Goal: Transaction & Acquisition: Purchase product/service

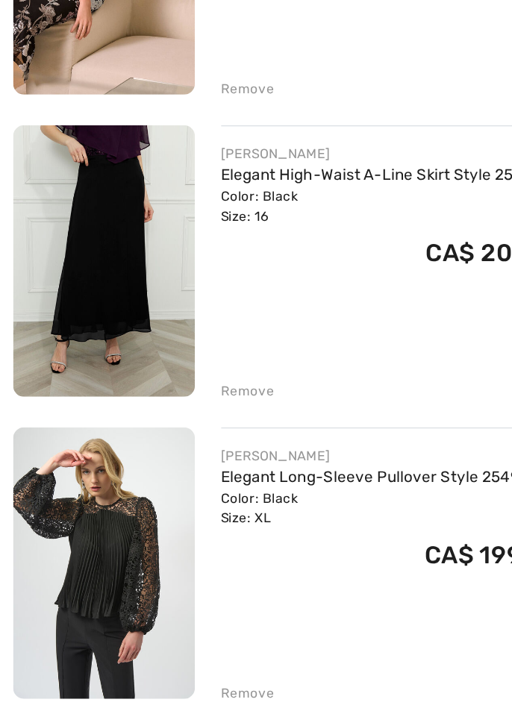
scroll to position [1612, 0]
click at [85, 532] on img at bounding box center [71, 597] width 124 height 185
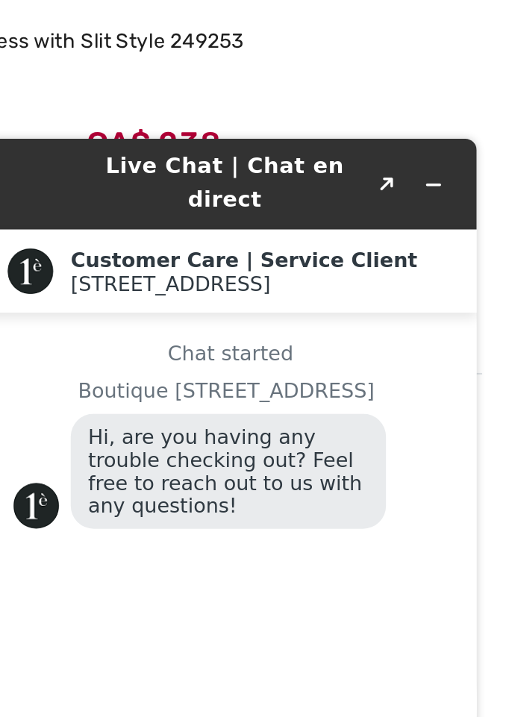
scroll to position [2105, 0]
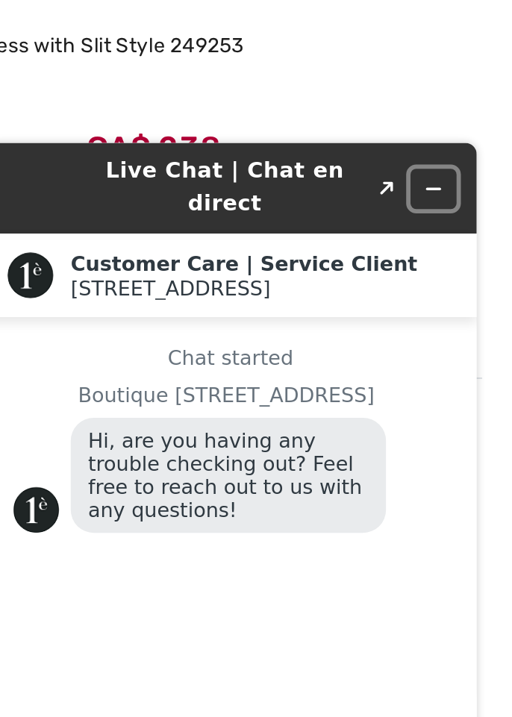
click at [211, 150] on icon "Minimize widget" at bounding box center [207, 155] width 10 height 10
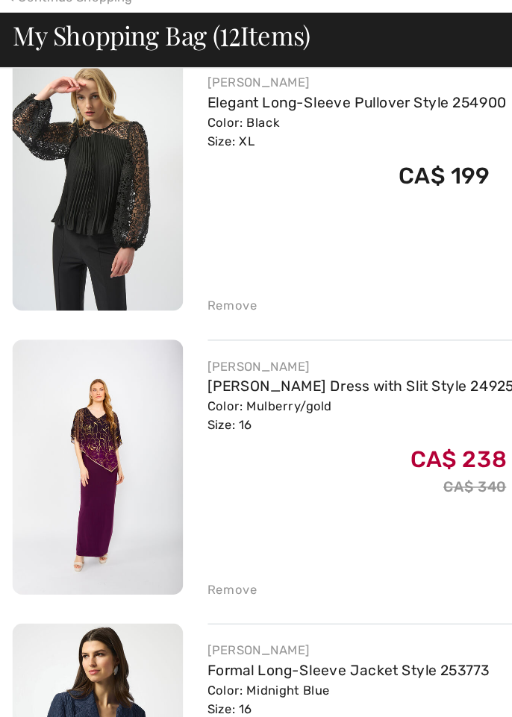
scroll to position [2026, 0]
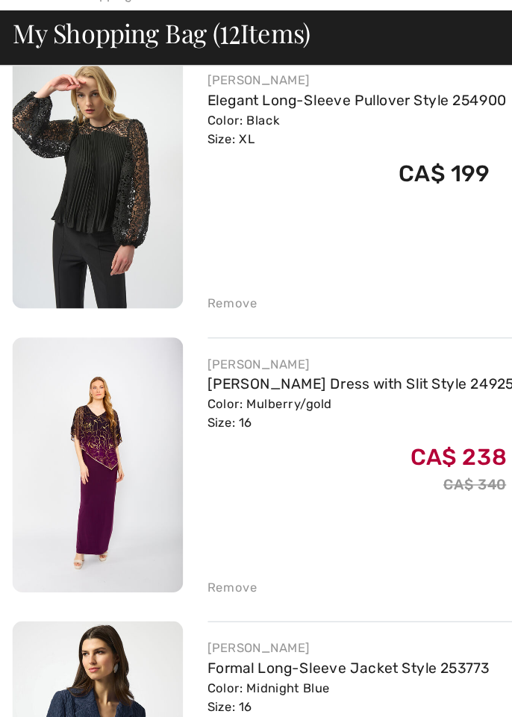
click at [164, 475] on div "Remove" at bounding box center [169, 478] width 37 height 13
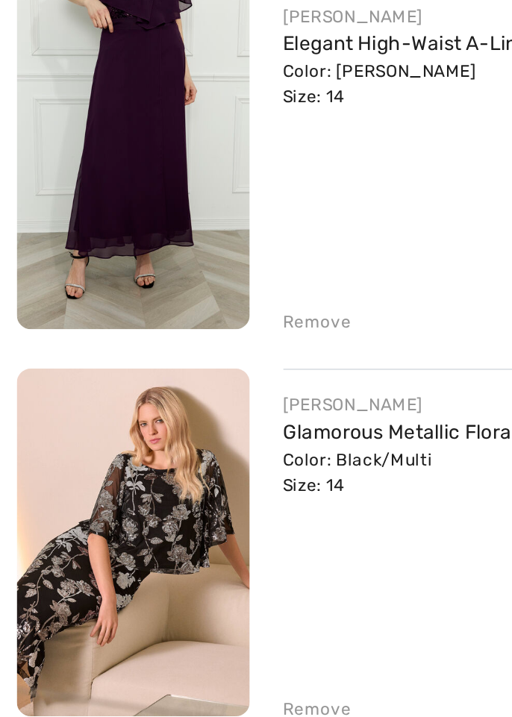
scroll to position [1326, 0]
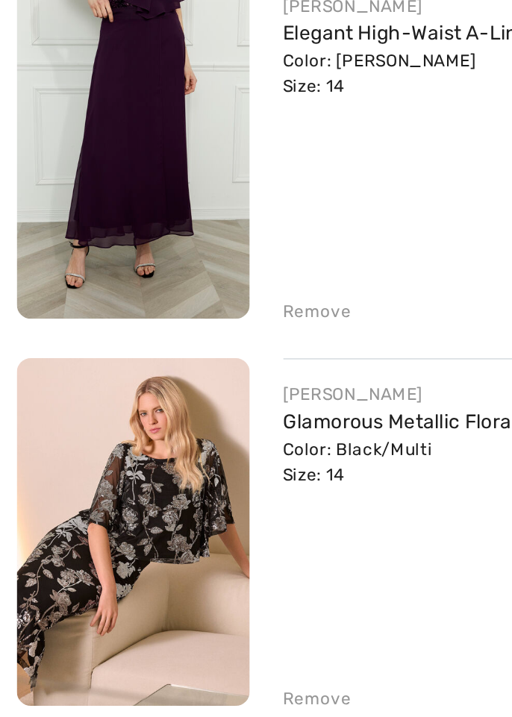
click at [64, 451] on img at bounding box center [71, 470] width 124 height 185
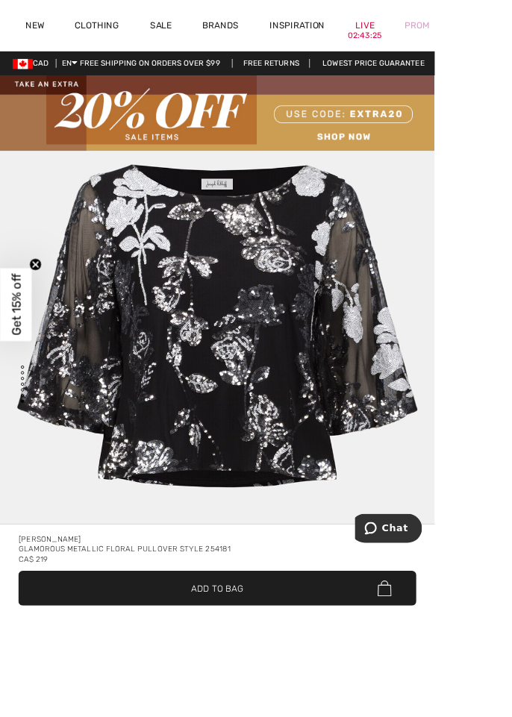
scroll to position [4895, 0]
click at [216, 653] on div "Glamorous Metallic Floral Pullover Style 254181" at bounding box center [256, 647] width 469 height 12
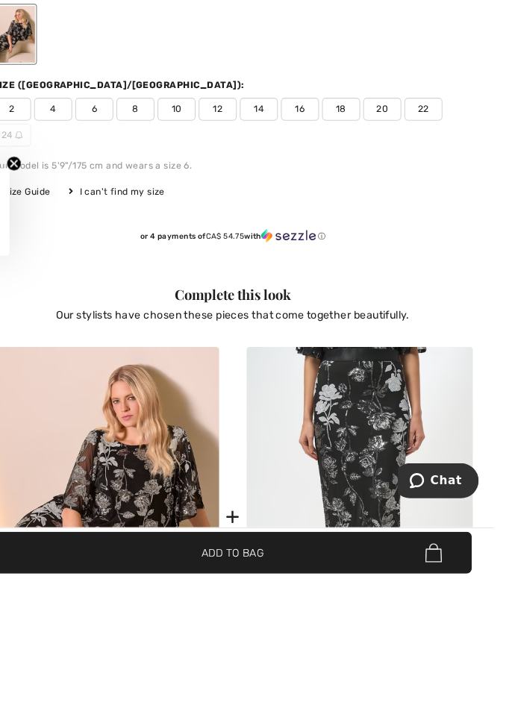
scroll to position [841, 0]
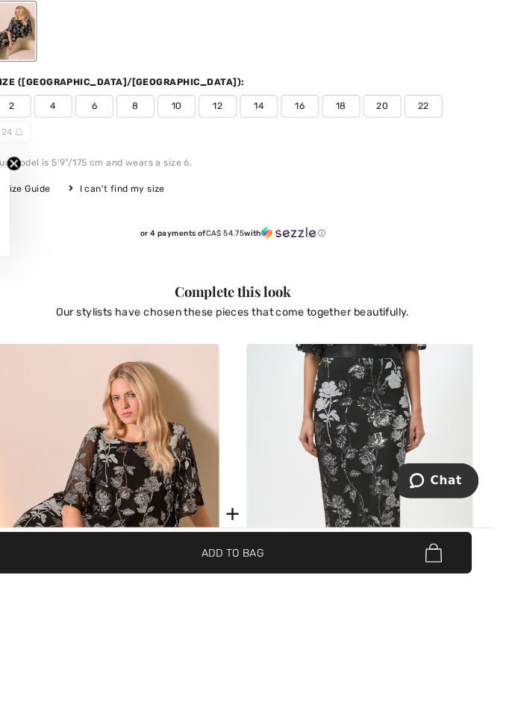
click at [364, 645] on img at bounding box center [380, 654] width 222 height 332
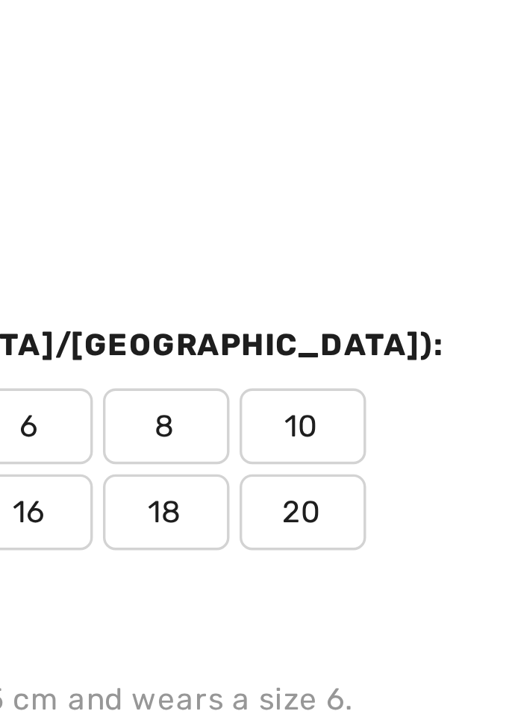
scroll to position [837, 0]
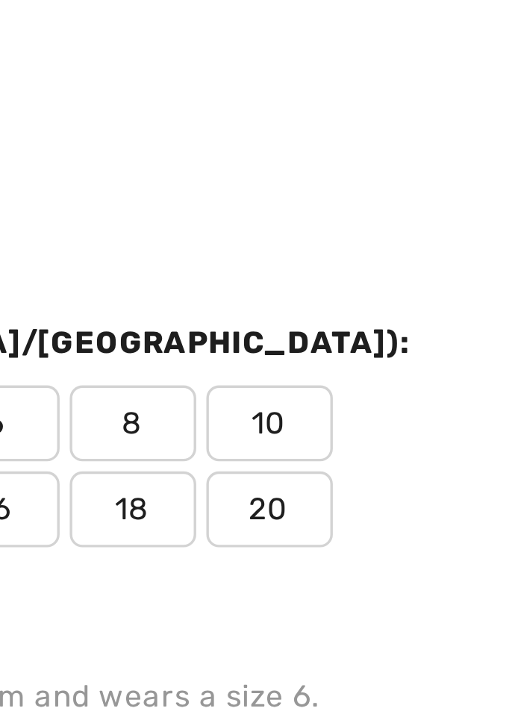
click at [366, 271] on span "16" at bounding box center [347, 282] width 37 height 22
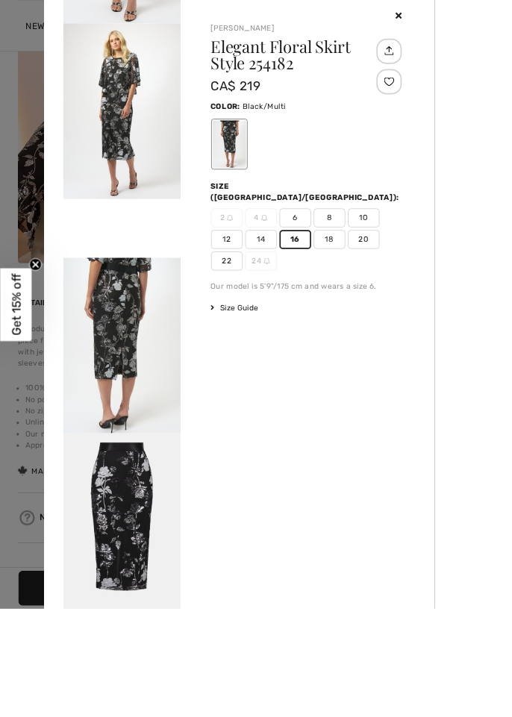
scroll to position [1353, 0]
click at [305, 717] on div "Your browser does not support the video tag. Joseph Ribkoff Elegant Floral Skir…" at bounding box center [282, 358] width 461 height 717
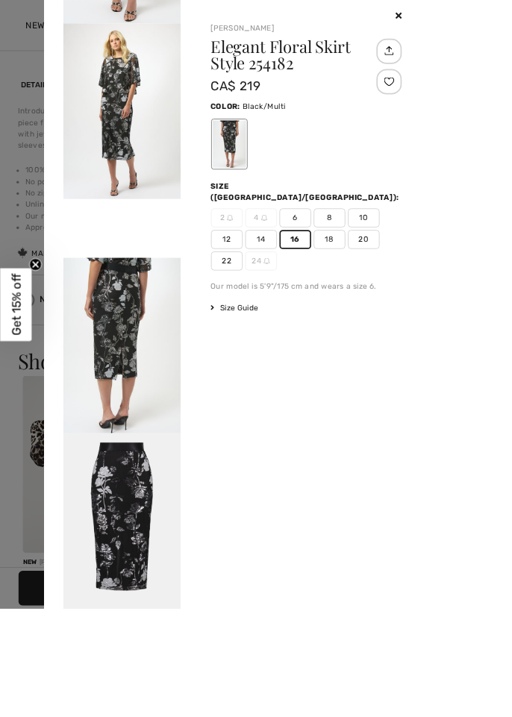
scroll to position [0, 0]
click at [369, 717] on div "Your browser does not support the video tag. Joseph Ribkoff Elegant Floral Skir…" at bounding box center [282, 358] width 461 height 717
click at [355, 717] on div "Your browser does not support the video tag. Joseph Ribkoff Elegant Floral Skir…" at bounding box center [282, 358] width 461 height 717
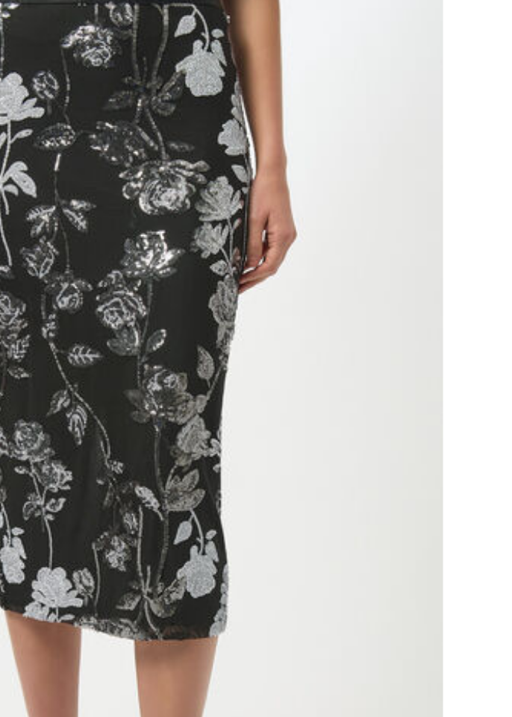
scroll to position [1, 0]
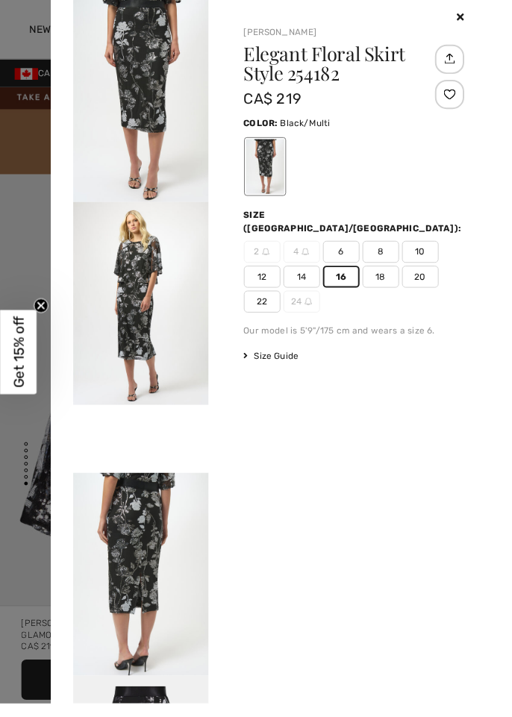
click at [28, 175] on div at bounding box center [256, 358] width 512 height 717
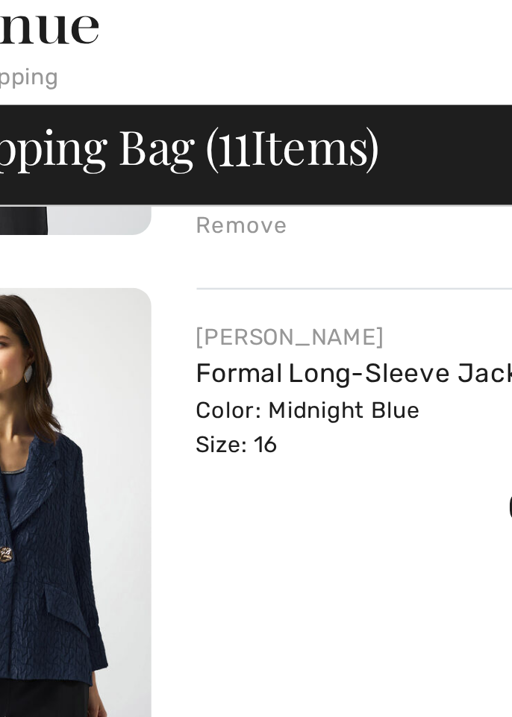
scroll to position [2191, 0]
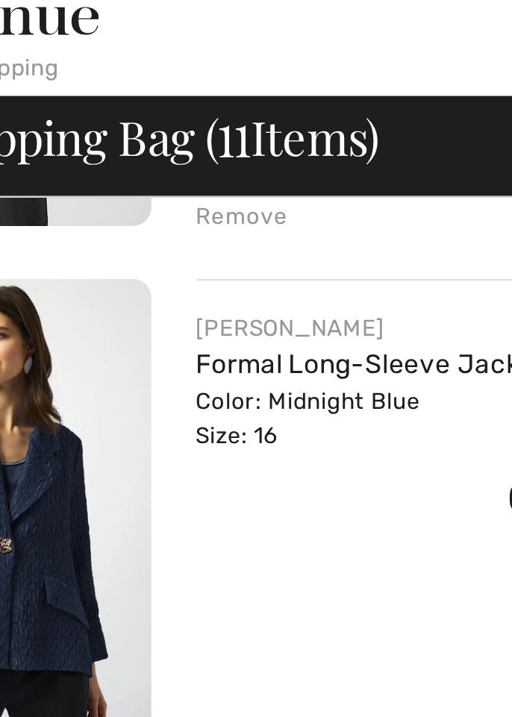
click at [161, 174] on div "Color: Midnight Blue Size: 16" at bounding box center [253, 187] width 205 height 27
click at [117, 172] on img at bounding box center [71, 224] width 124 height 185
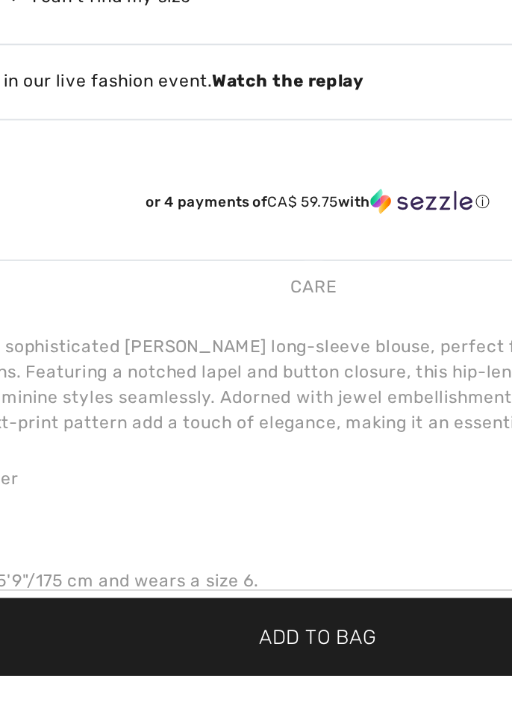
scroll to position [808, 0]
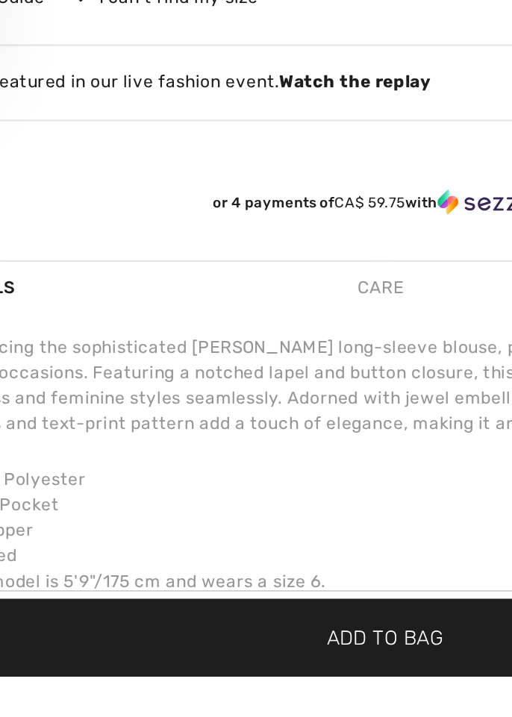
click at [251, 512] on div "Care" at bounding box center [253, 509] width 31 height 27
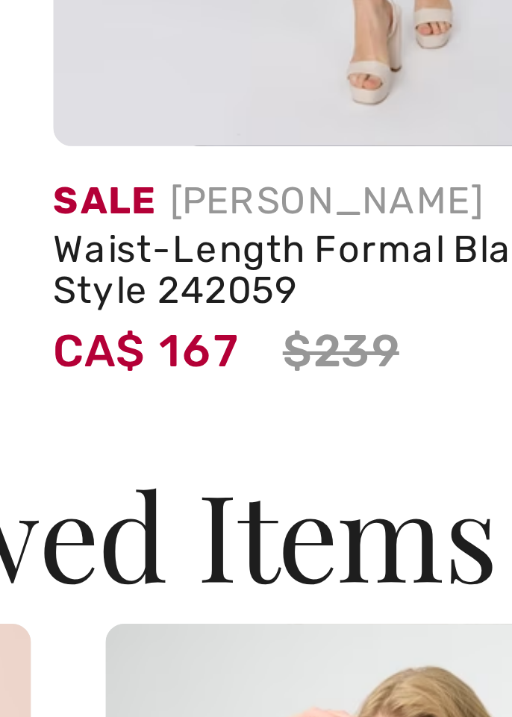
scroll to position [0, 0]
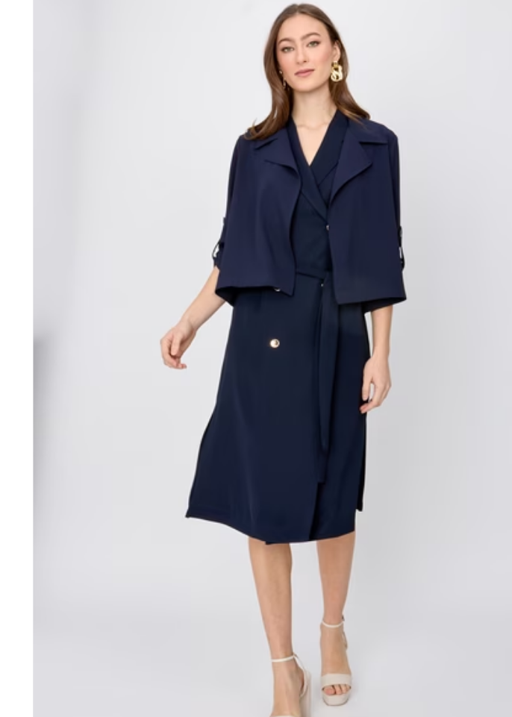
click at [215, 369] on img at bounding box center [241, 384] width 139 height 208
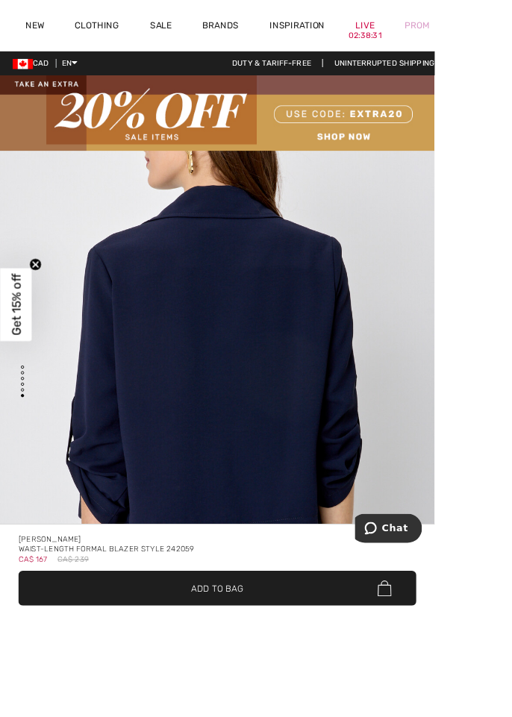
scroll to position [4129, 0]
click at [296, 665] on div "CA$ 167 CA$ 239" at bounding box center [256, 659] width 469 height 12
click at [219, 641] on div "[PERSON_NAME]" at bounding box center [256, 635] width 469 height 12
click at [210, 641] on div "[PERSON_NAME]" at bounding box center [256, 635] width 469 height 12
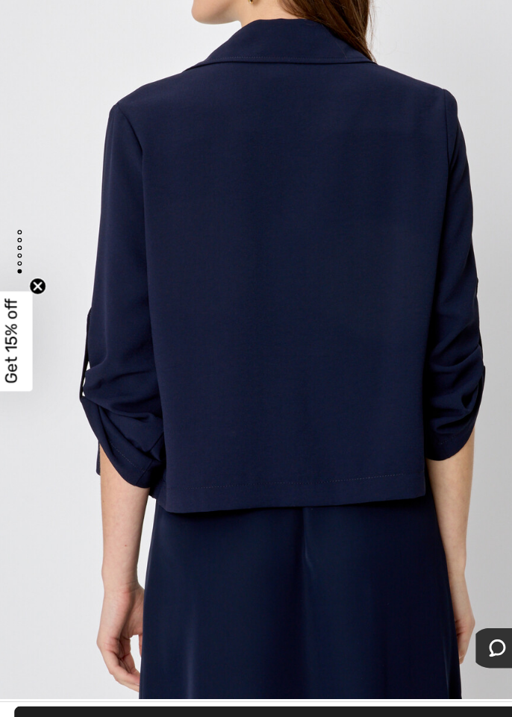
scroll to position [187, 0]
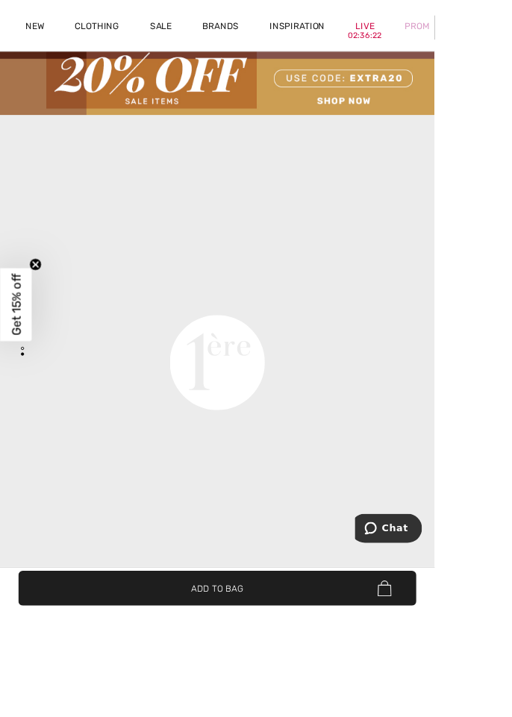
click at [118, 300] on video "Your browser does not support the video tag." at bounding box center [256, 172] width 512 height 256
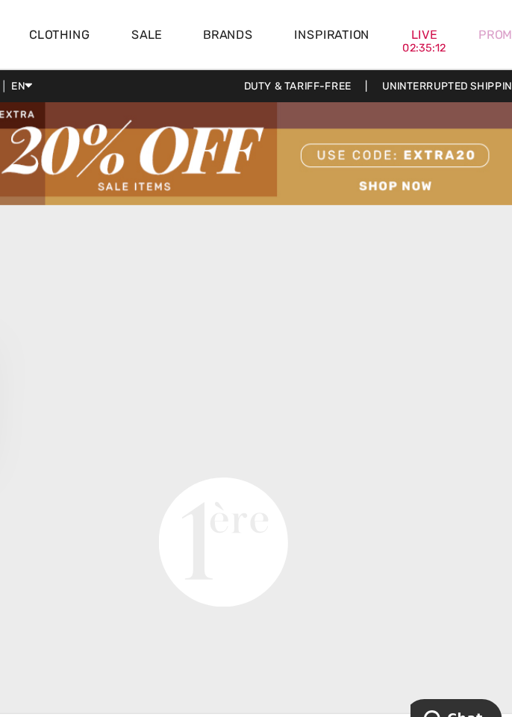
scroll to position [1002, 0]
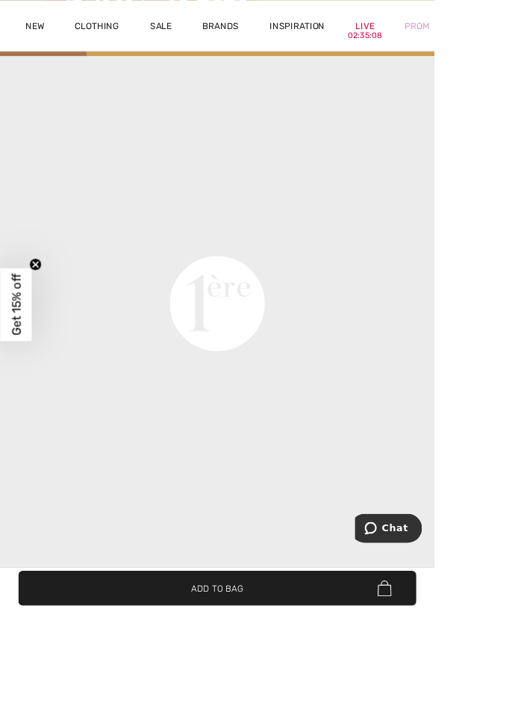
click at [78, 230] on video "Your browser does not support the video tag." at bounding box center [256, 102] width 512 height 256
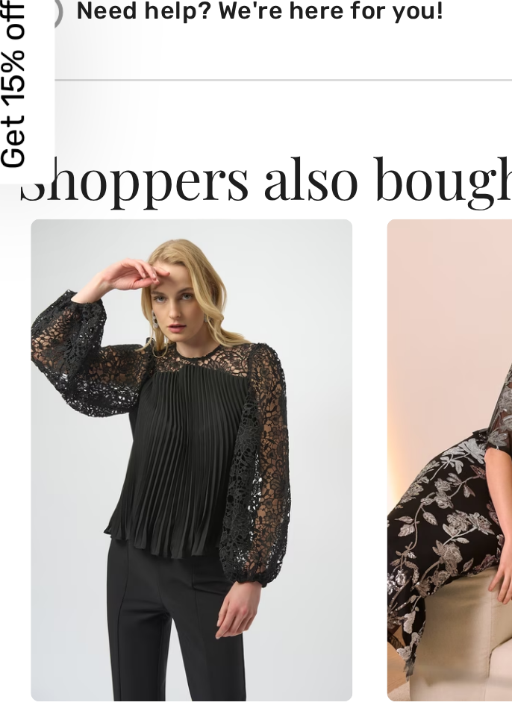
click at [72, 527] on img at bounding box center [96, 521] width 139 height 208
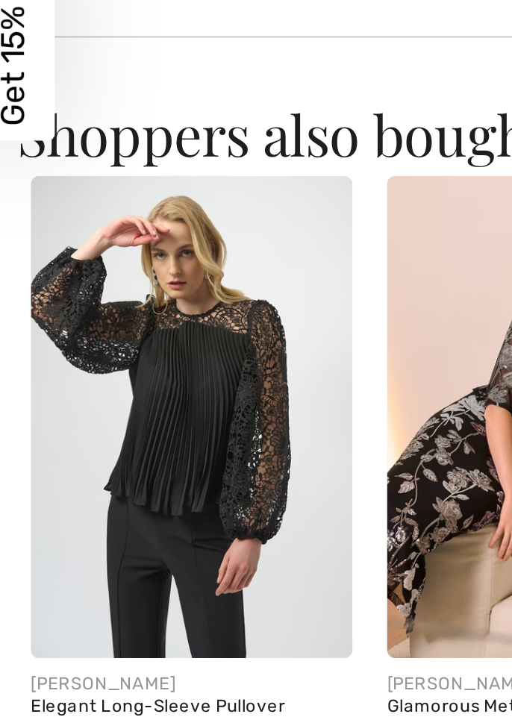
scroll to position [1244, 0]
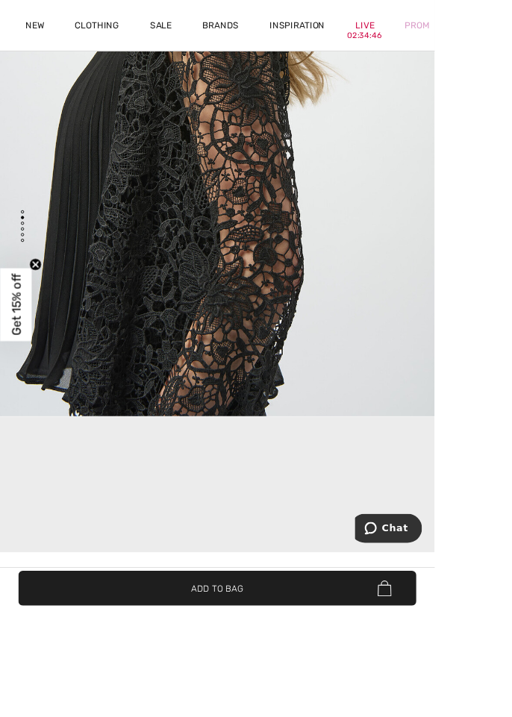
scroll to position [195, 0]
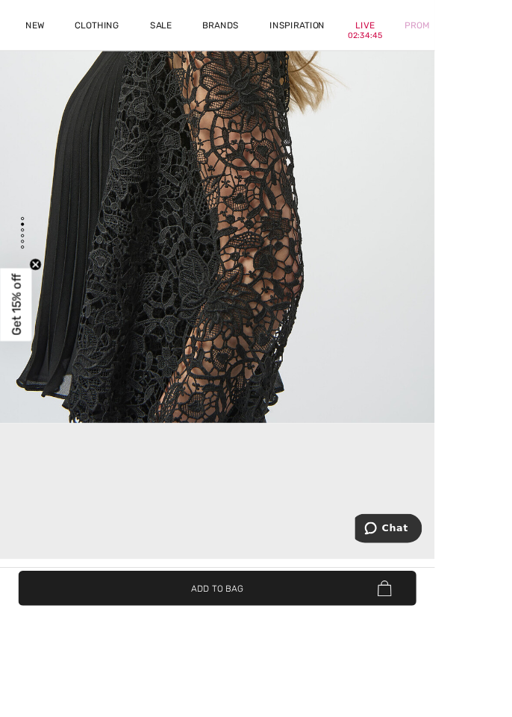
click at [179, 550] on video "Your browser does not support the video tag." at bounding box center [256, 627] width 512 height 256
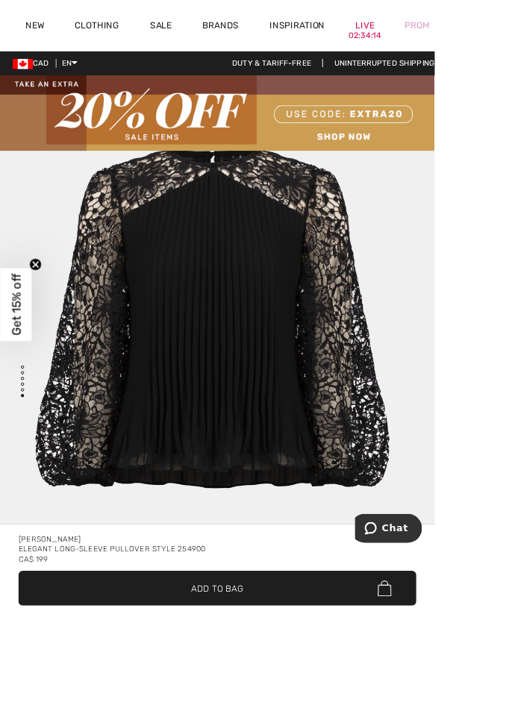
scroll to position [4128, 0]
click at [293, 641] on div "[PERSON_NAME]" at bounding box center [256, 635] width 469 height 12
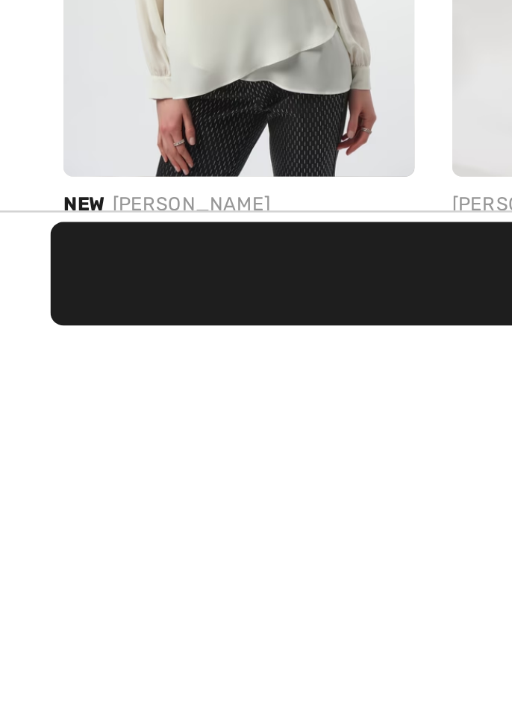
scroll to position [0, 0]
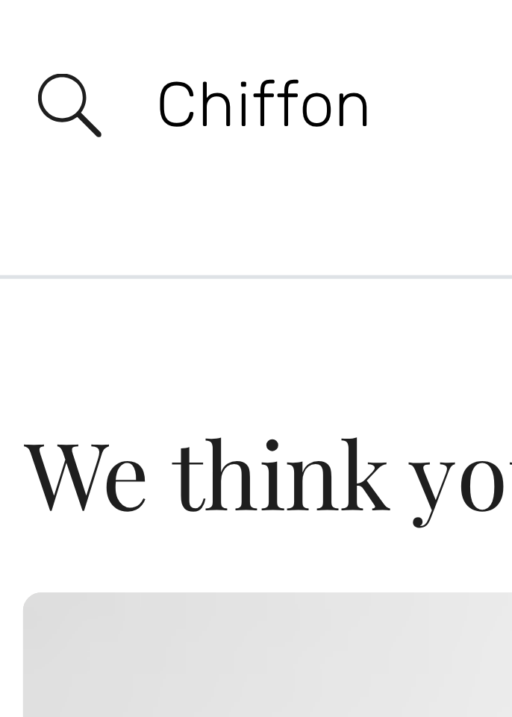
type input "Chiffon"
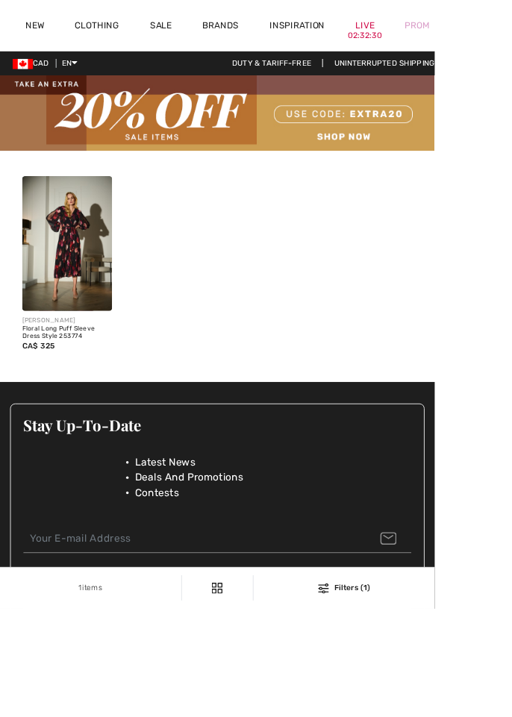
scroll to position [15, 0]
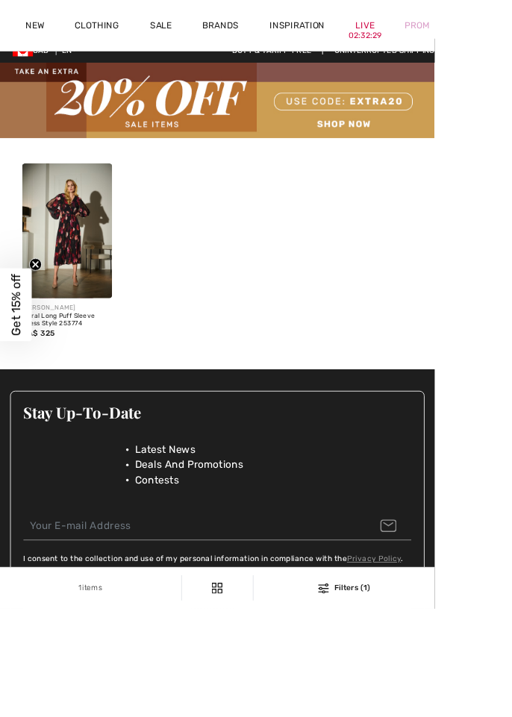
checkbox input "true"
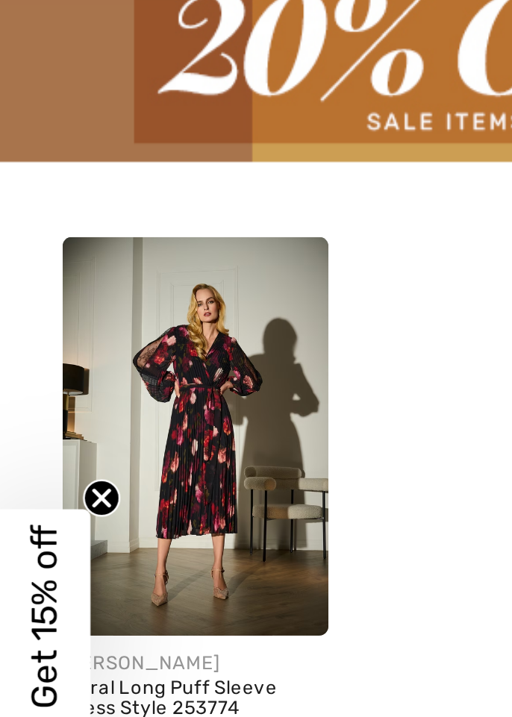
scroll to position [0, 0]
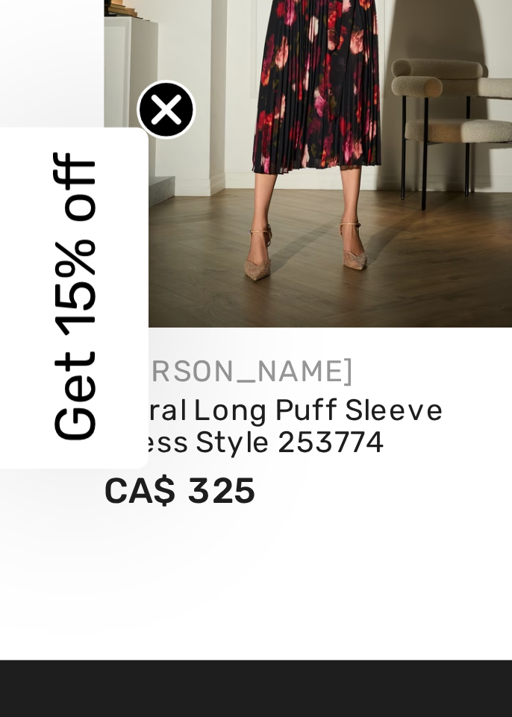
click at [41, 377] on div "[PERSON_NAME]" at bounding box center [79, 377] width 106 height 11
click at [40, 319] on circle "Close teaser" at bounding box center [42, 312] width 14 height 14
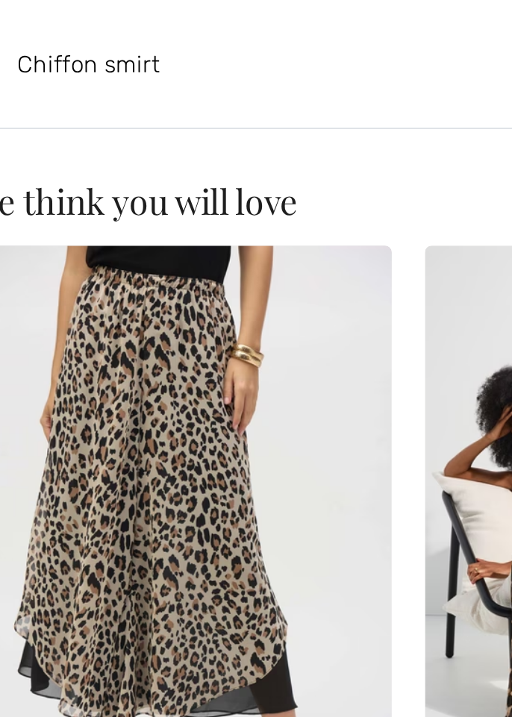
type input "Chiffon smirt"
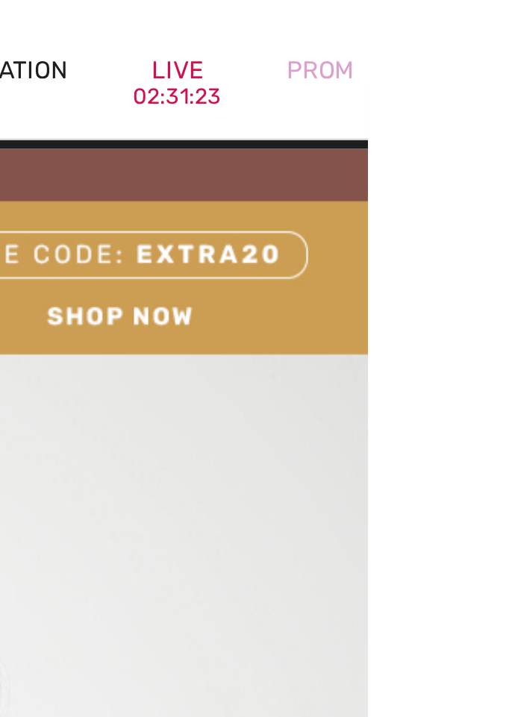
scroll to position [8, 0]
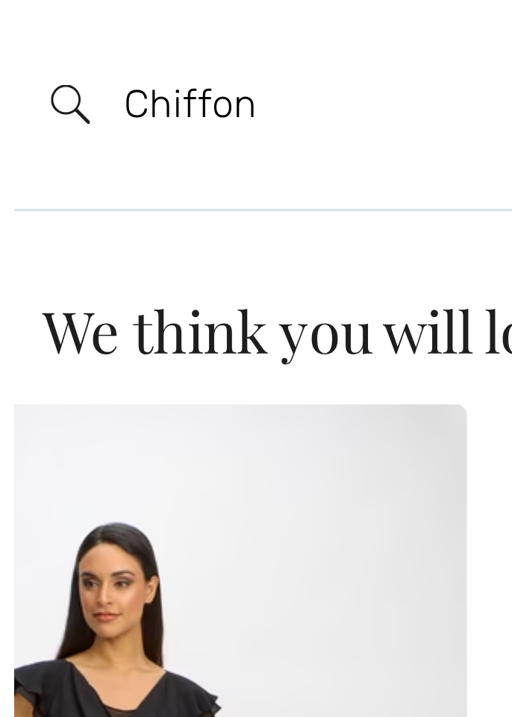
scroll to position [0, 0]
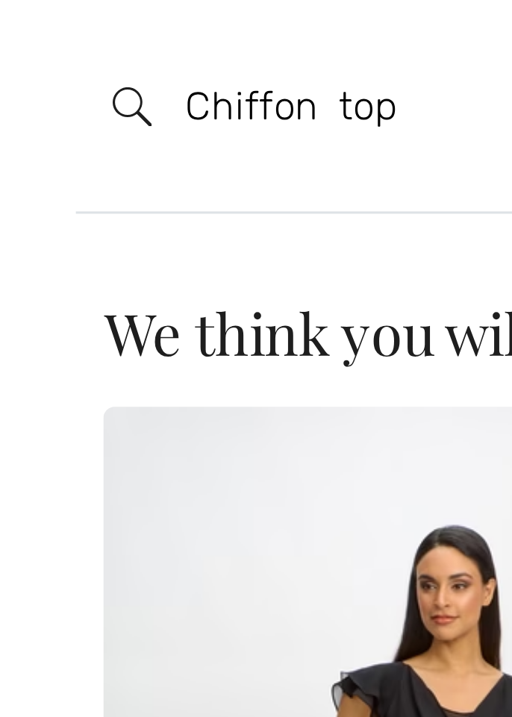
type input "Chiffon top"
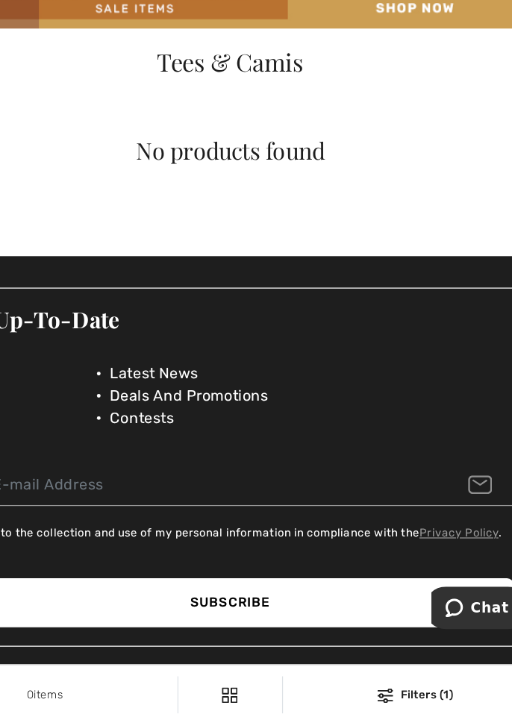
scroll to position [22, 0]
